Goal: Find specific page/section: Find specific page/section

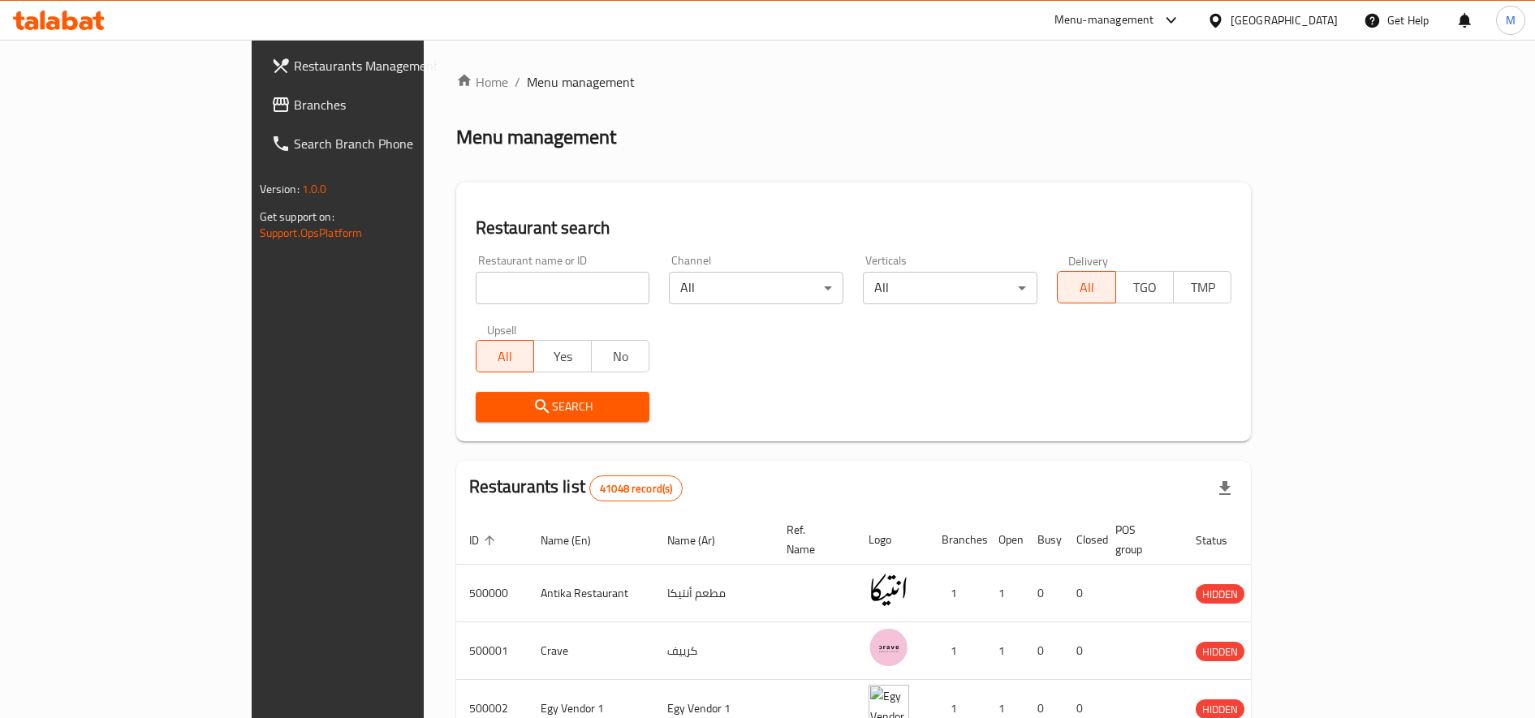
click at [512, 289] on input "search" at bounding box center [563, 288] width 174 height 32
click at [476, 280] on input "search" at bounding box center [563, 288] width 174 height 32
click at [476, 284] on input "search" at bounding box center [563, 288] width 174 height 32
paste input "646906"
type input "646906"
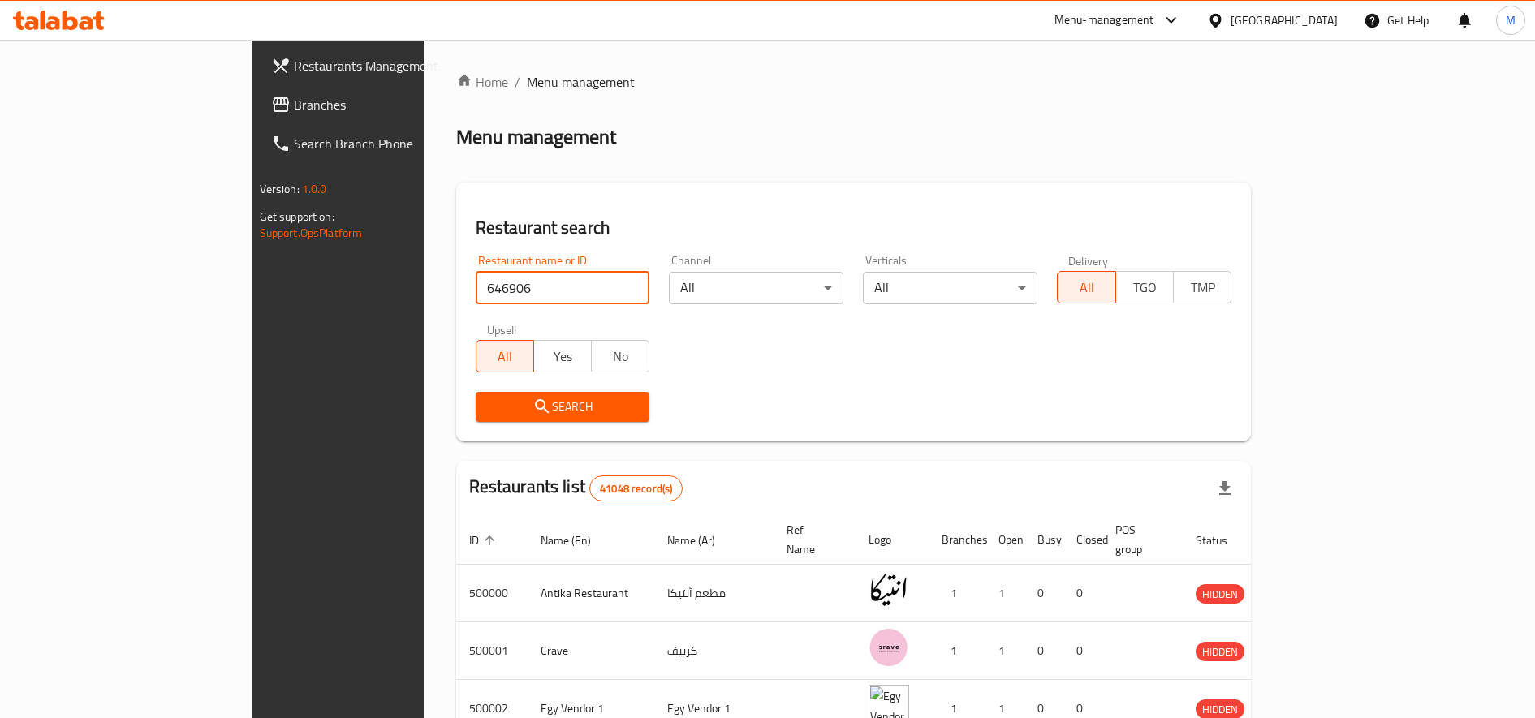
click at [489, 408] on span "Search" at bounding box center [563, 407] width 149 height 20
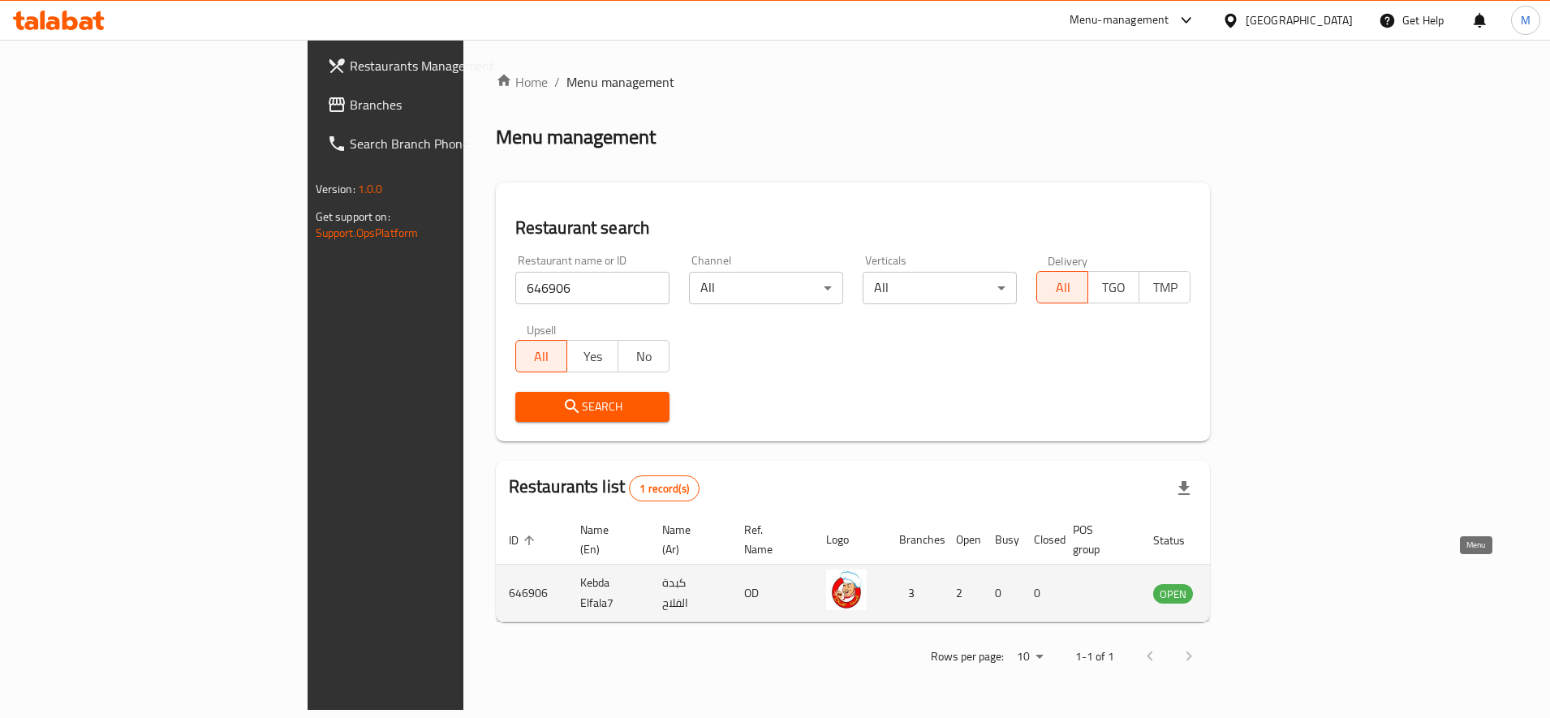
click at [1269, 584] on link "enhanced table" at bounding box center [1253, 593] width 30 height 19
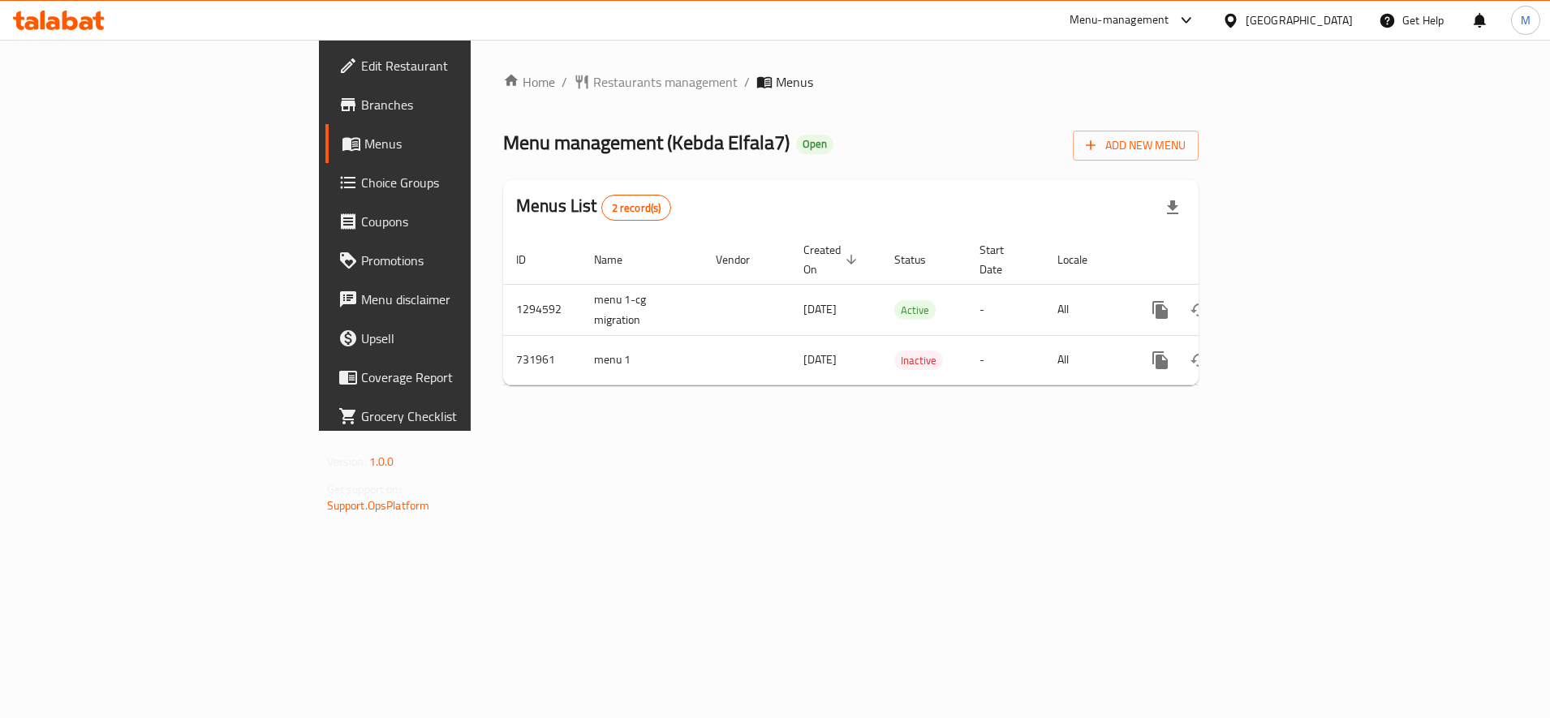
click at [361, 104] on span "Branches" at bounding box center [463, 104] width 204 height 19
